Goal: Transaction & Acquisition: Purchase product/service

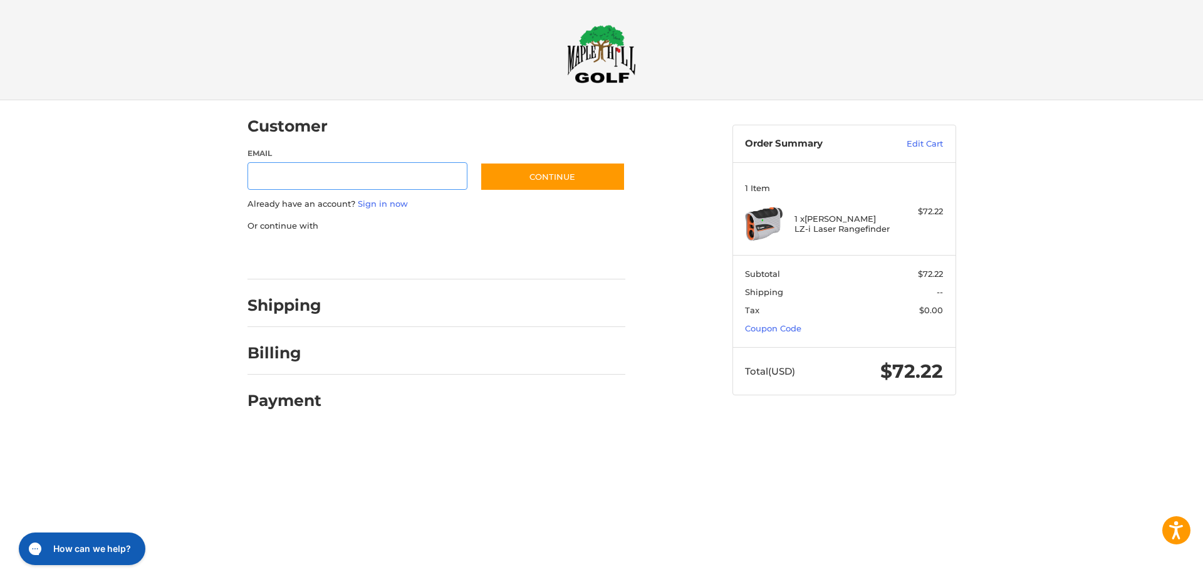
click at [284, 180] on input "Email" at bounding box center [358, 176] width 221 height 28
type input "**********"
click at [556, 175] on button "Continue" at bounding box center [552, 176] width 145 height 29
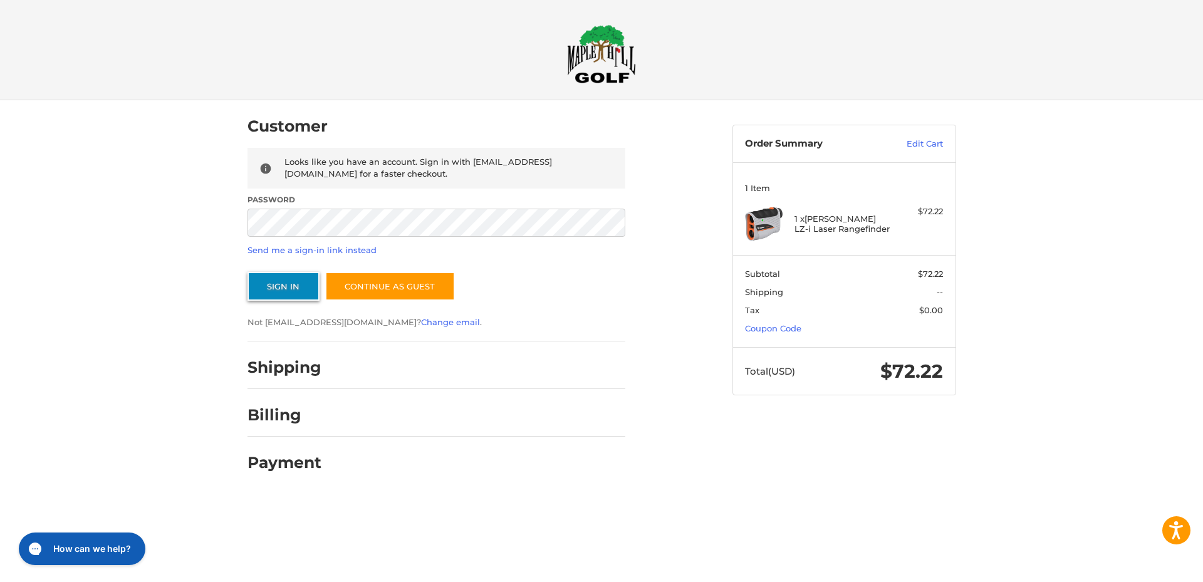
click at [288, 282] on button "Sign In" at bounding box center [284, 286] width 72 height 29
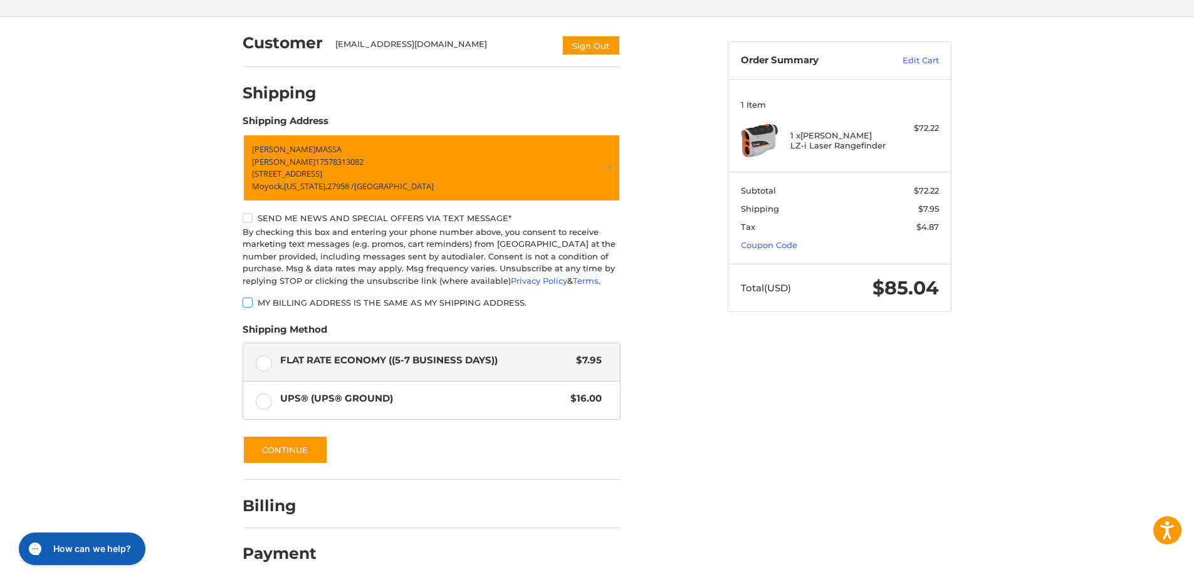
scroll to position [88, 0]
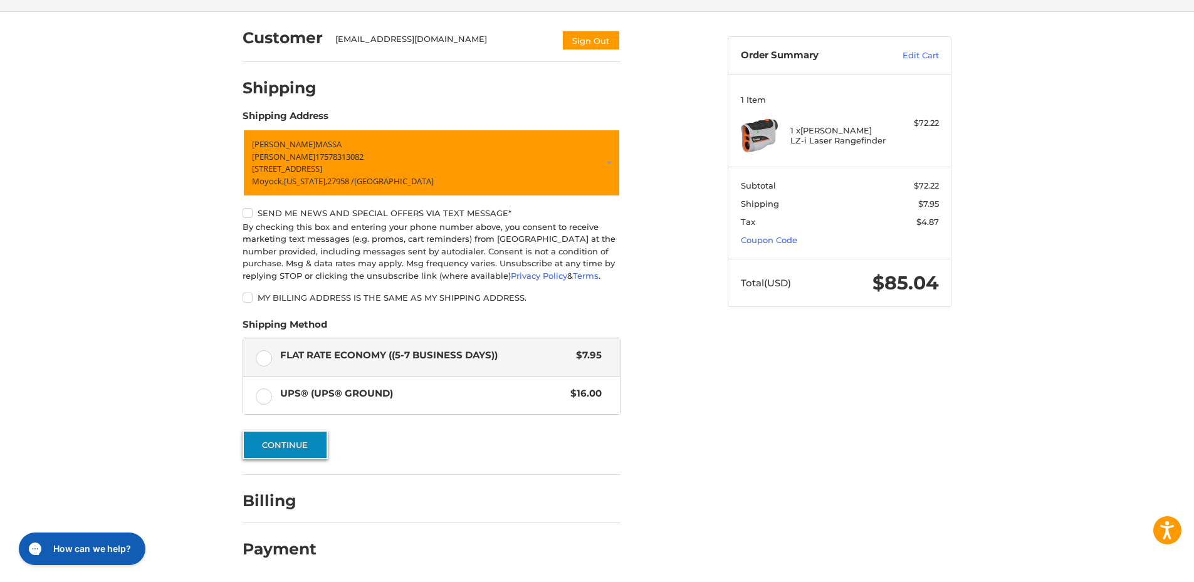
click at [293, 441] on button "Continue" at bounding box center [284, 444] width 85 height 29
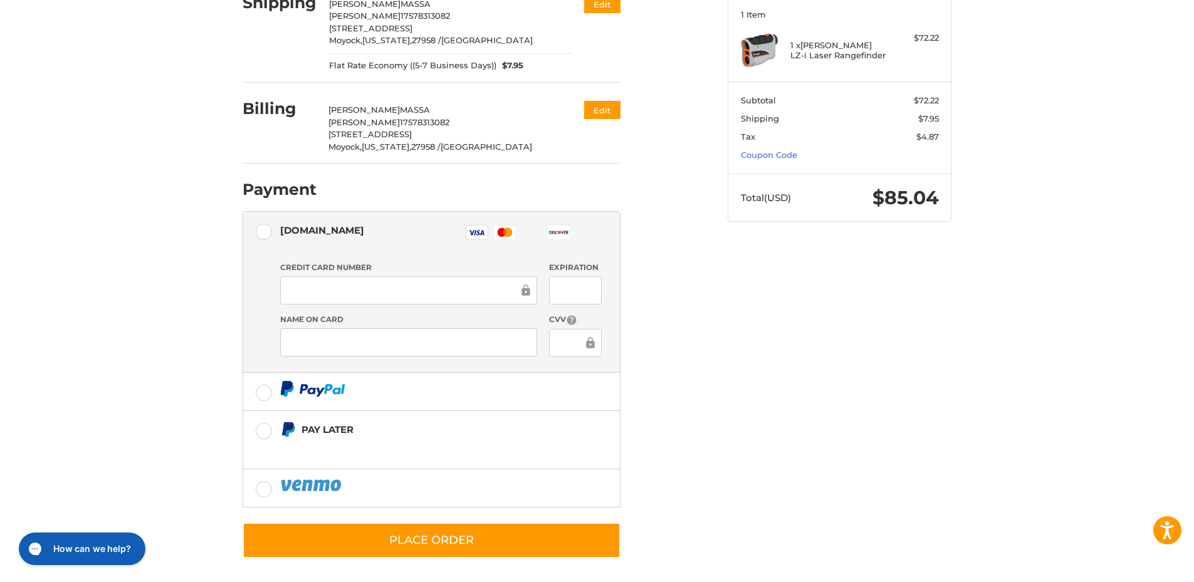
scroll to position [177, 0]
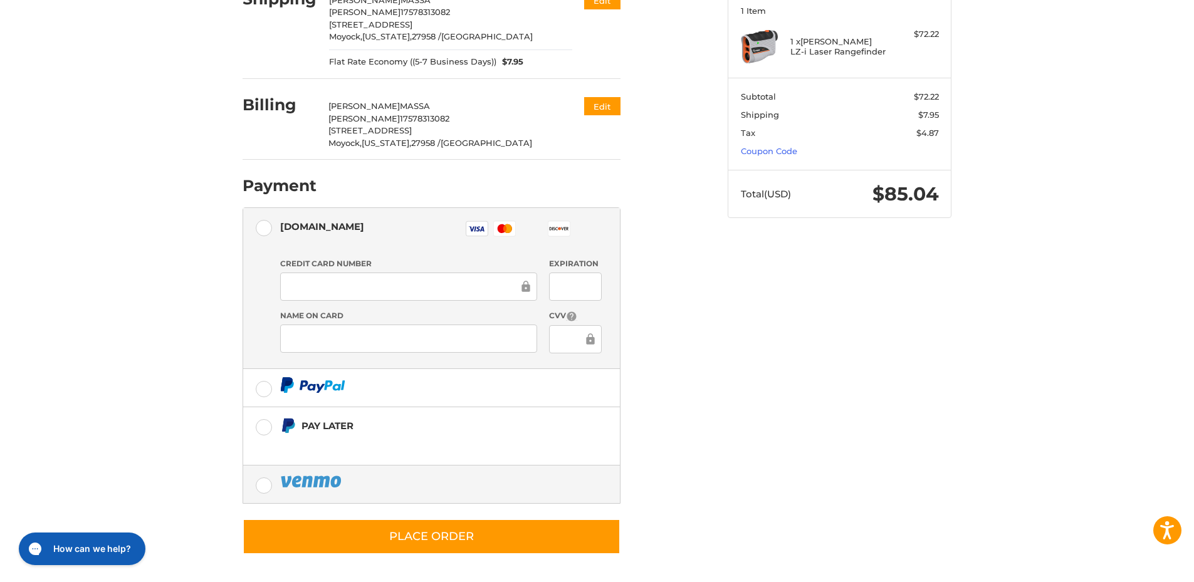
click at [268, 486] on label at bounding box center [431, 485] width 377 height 38
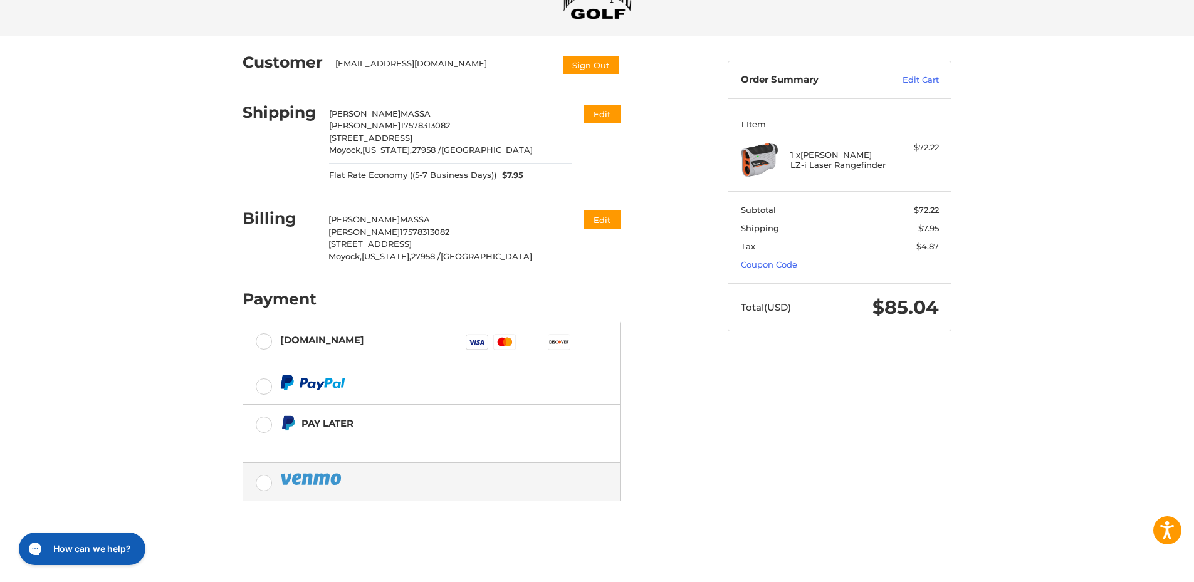
scroll to position [64, 0]
click at [266, 338] on label "[DOMAIN_NAME] Visa Master Amex Discover Diners Club JCB" at bounding box center [431, 343] width 377 height 45
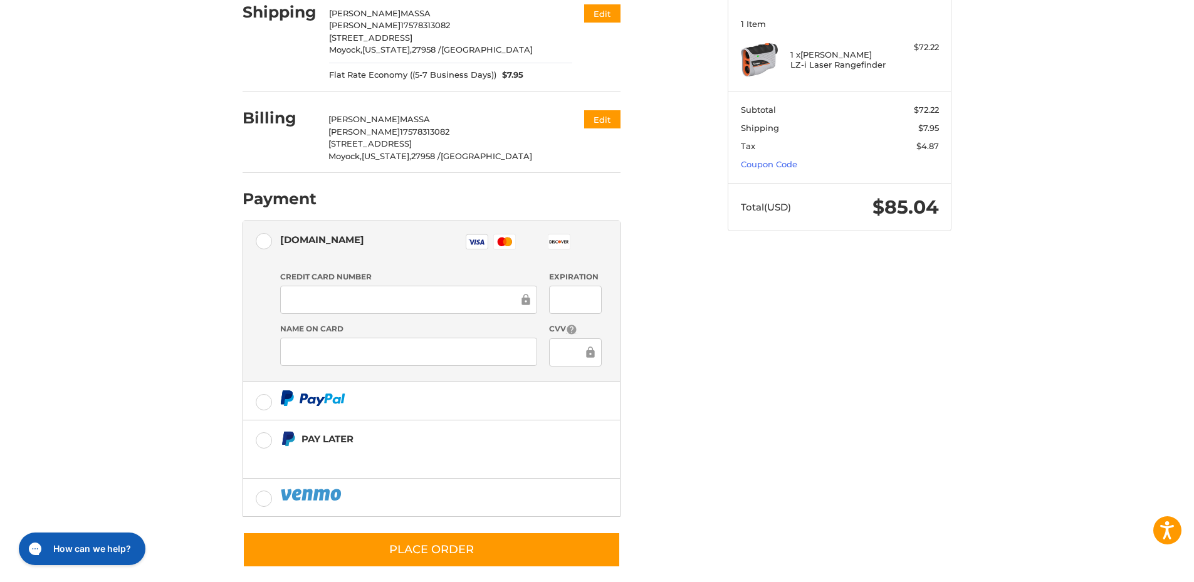
scroll to position [166, 0]
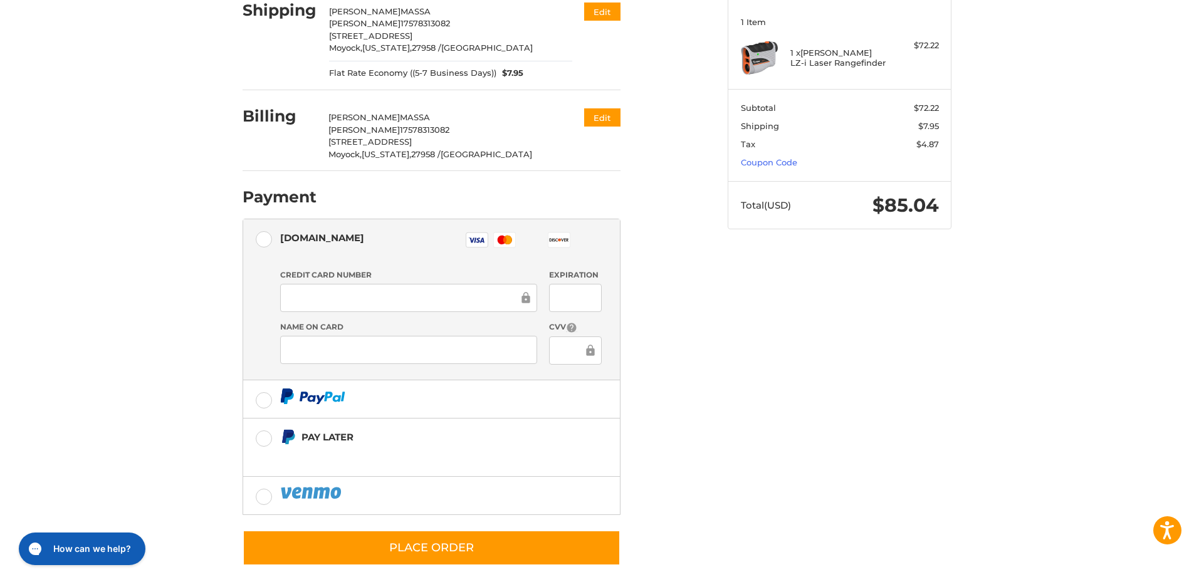
click at [177, 289] on div "Customer [EMAIL_ADDRESS][DOMAIN_NAME] Sign Out Shipping [PERSON_NAME] [PERSON_N…" at bounding box center [597, 263] width 1194 height 659
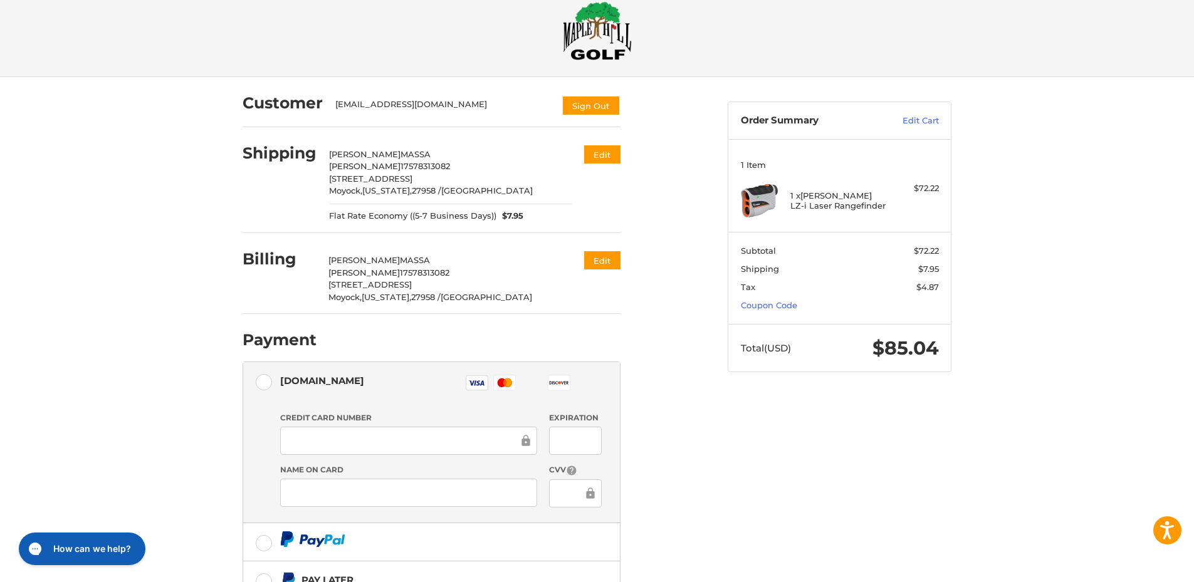
scroll to position [0, 0]
